Goal: Information Seeking & Learning: Learn about a topic

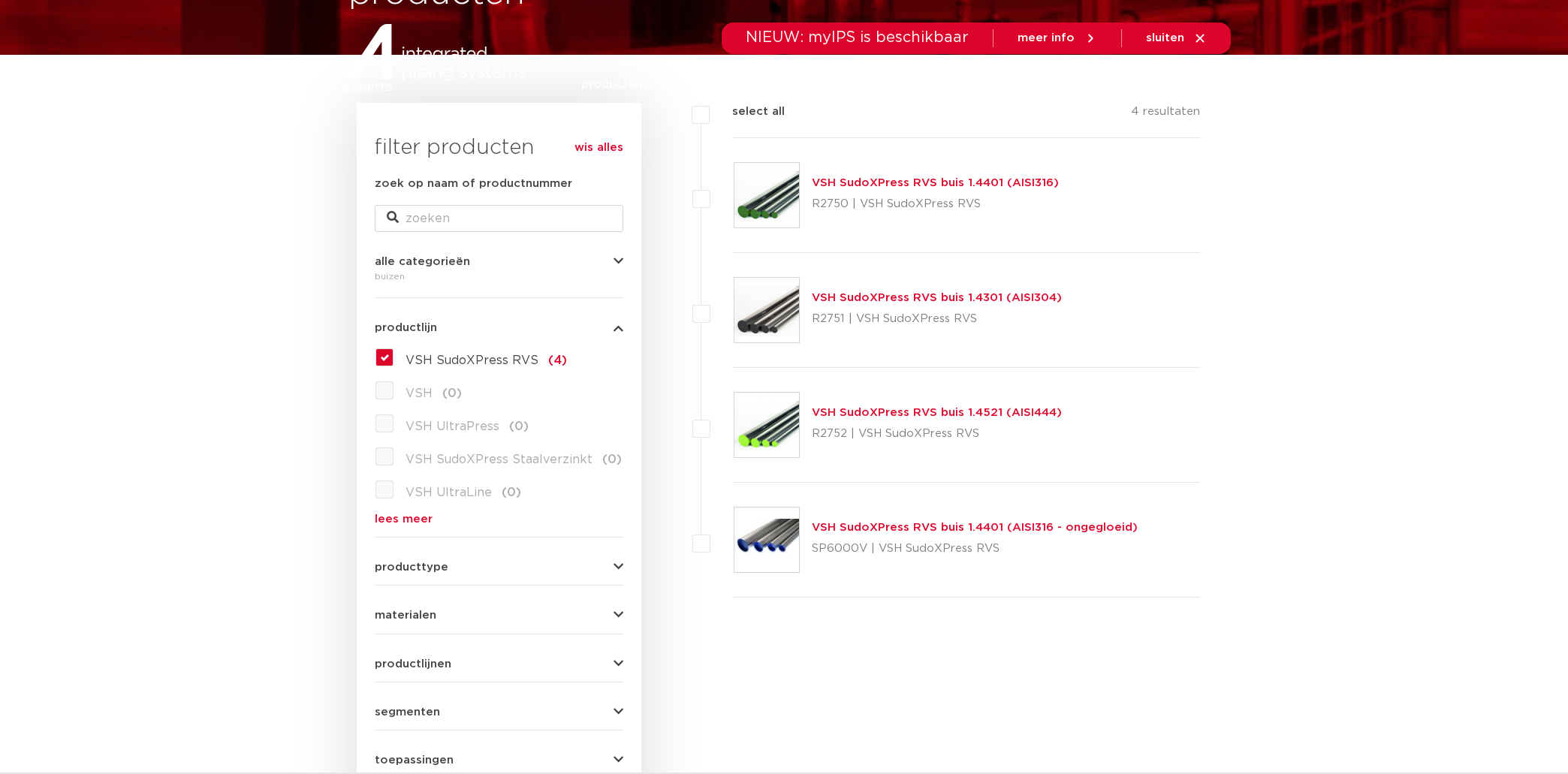
click at [935, 187] on link "VSH SudoXPress RVS buis 1.4401 (AISI316)" at bounding box center [934, 182] width 247 height 11
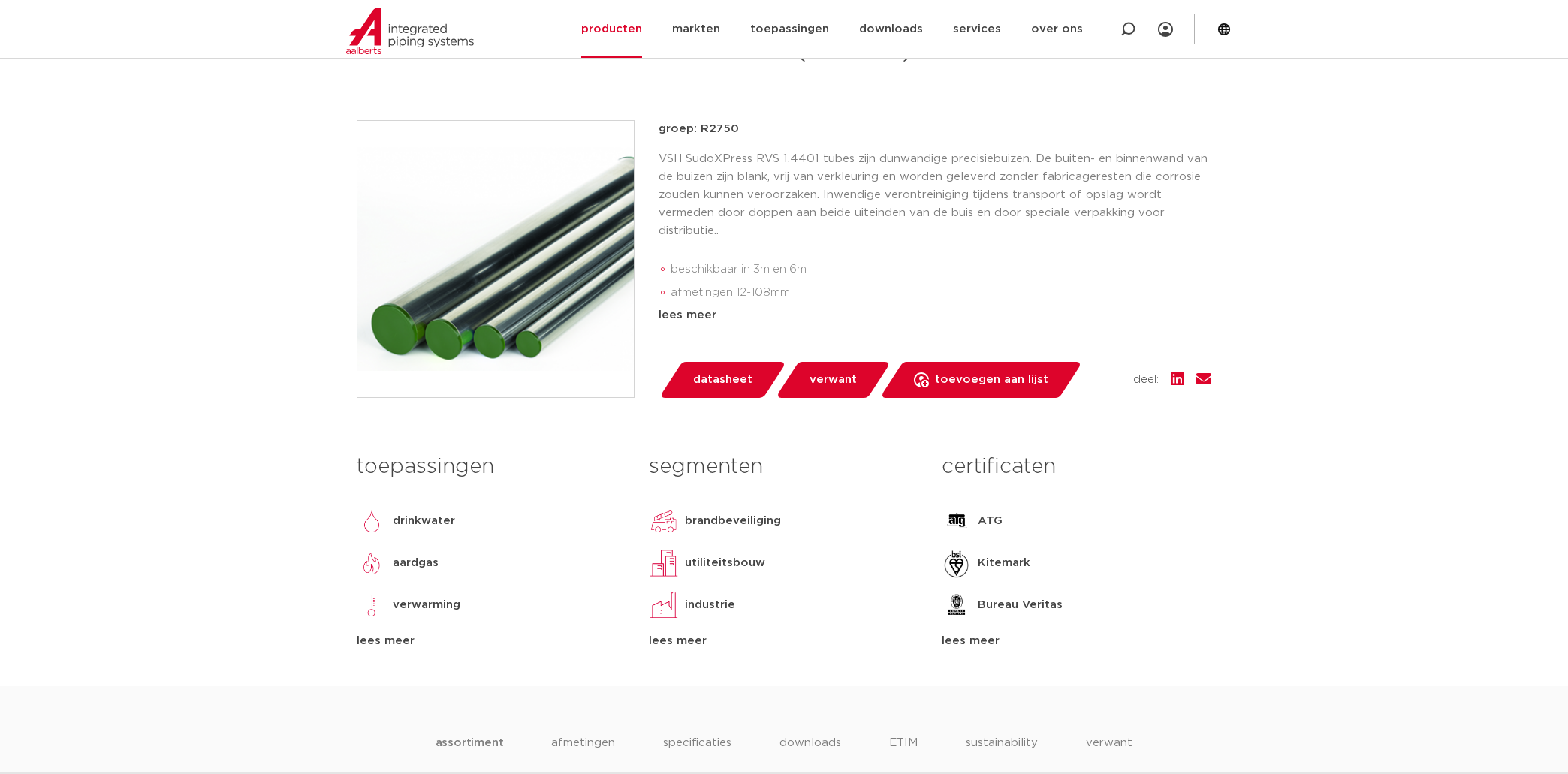
scroll to position [338, 0]
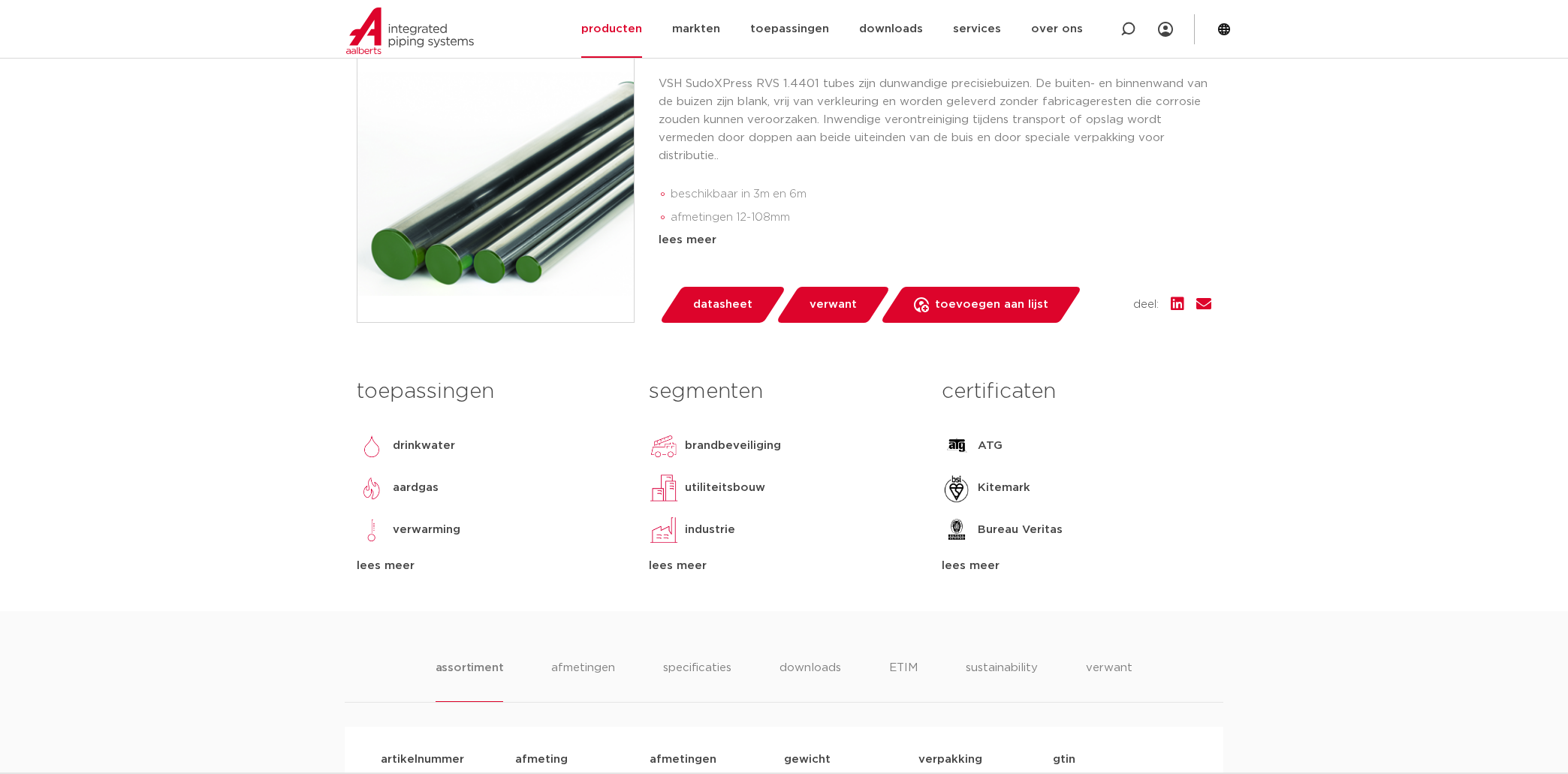
click at [818, 317] on span "verwant" at bounding box center [833, 304] width 47 height 24
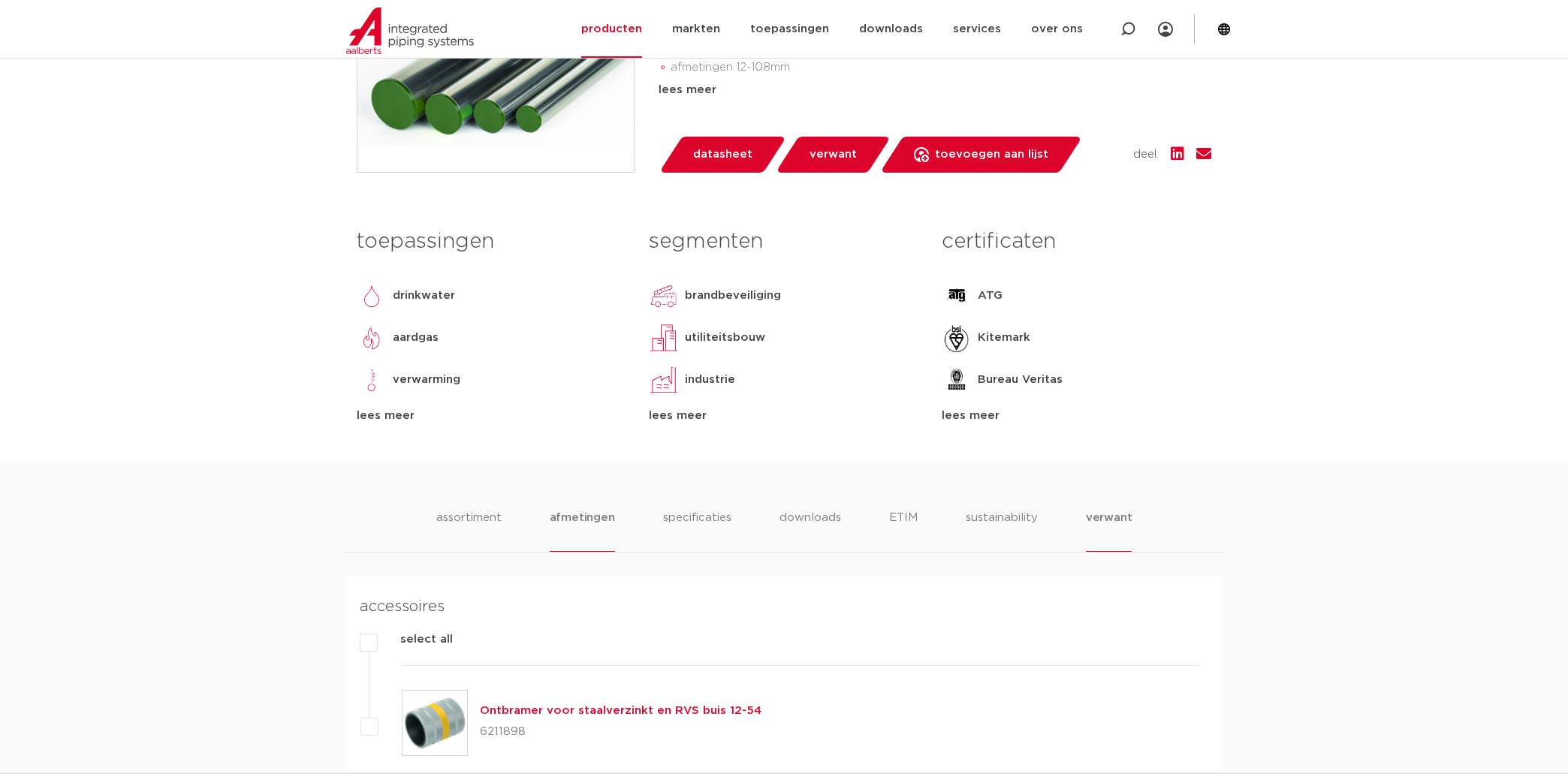
click at [579, 552] on li "afmetingen" at bounding box center [582, 530] width 65 height 42
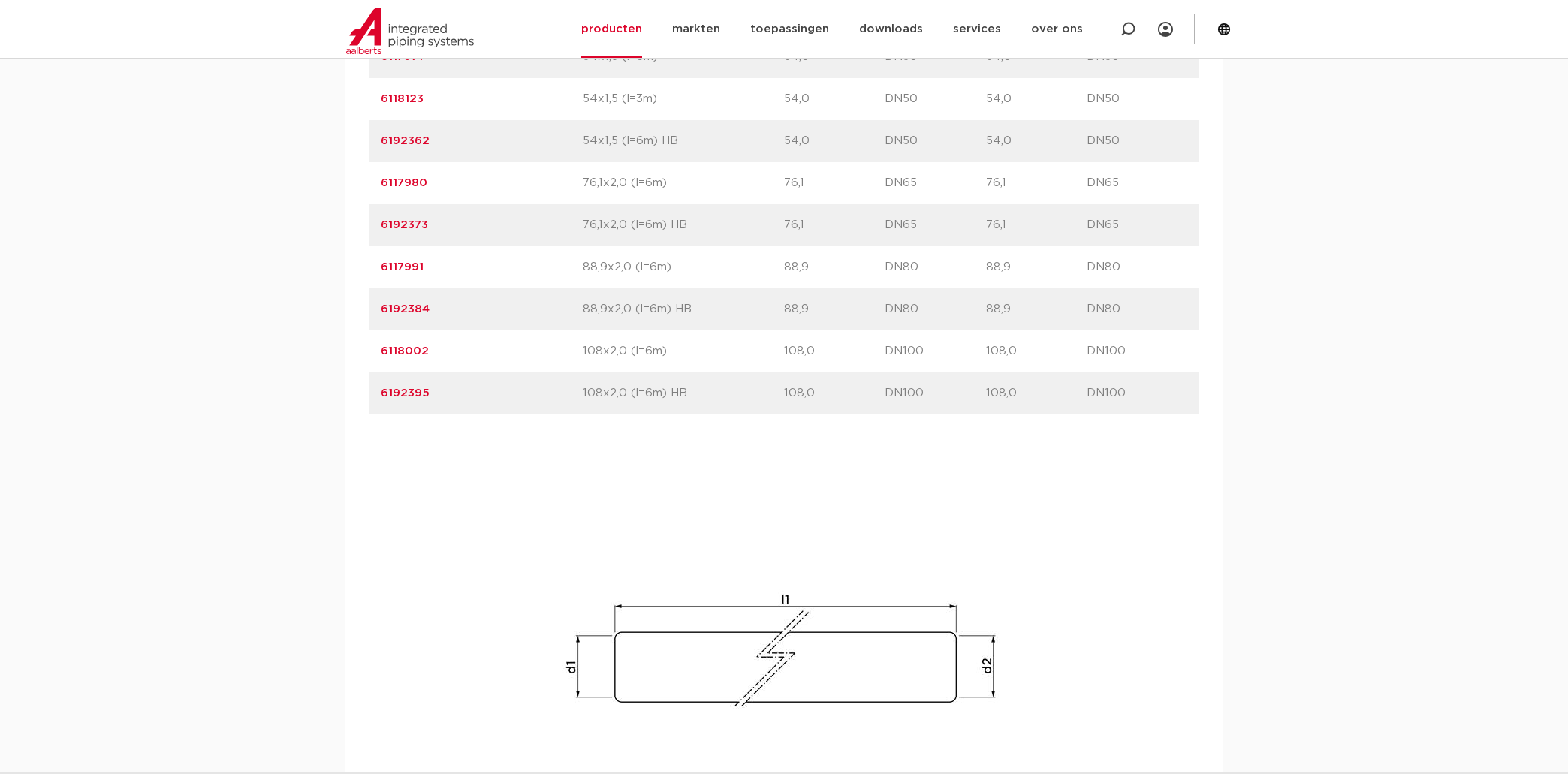
scroll to position [1802, 0]
